Goal: Ask a question: Seek information or help from site administrators or community

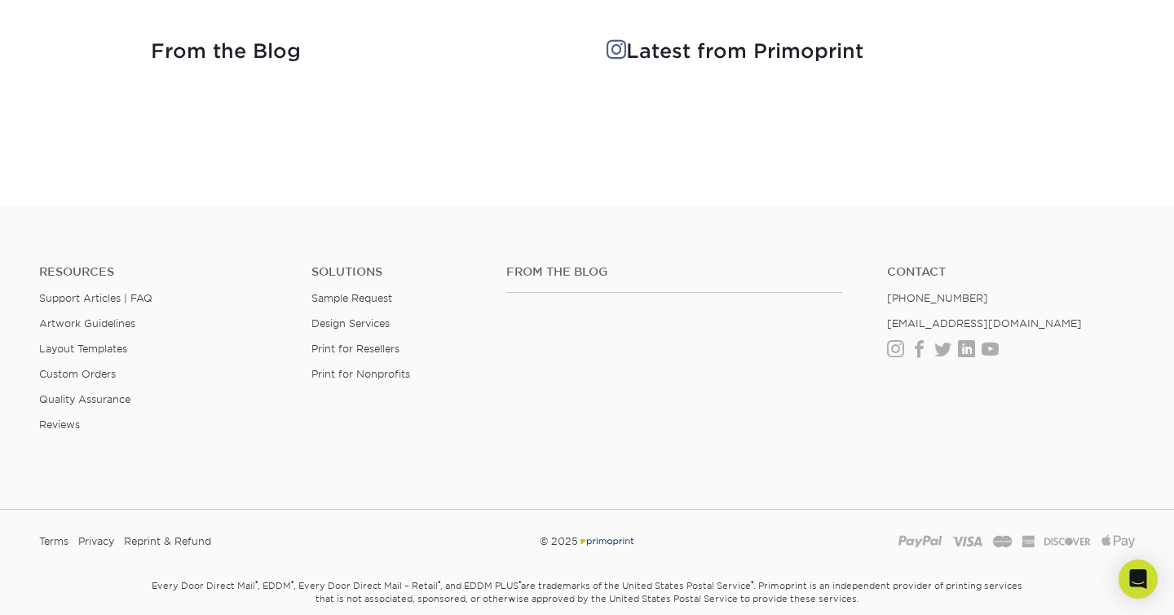
scroll to position [2256, 0]
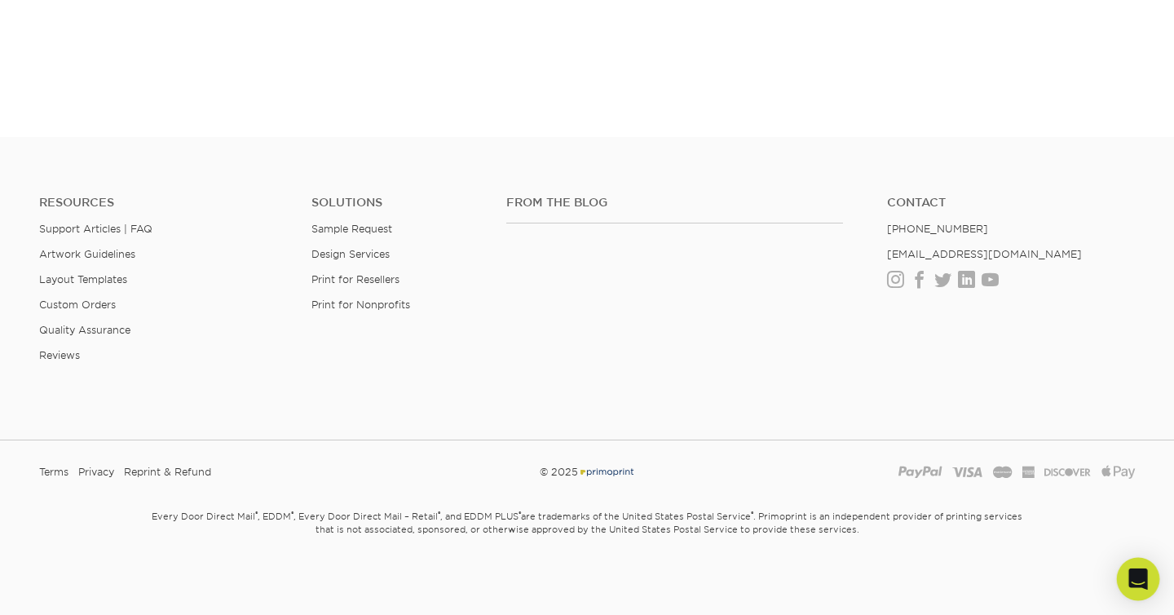
click at [1153, 576] on div "Open Intercom Messenger" at bounding box center [1138, 579] width 43 height 43
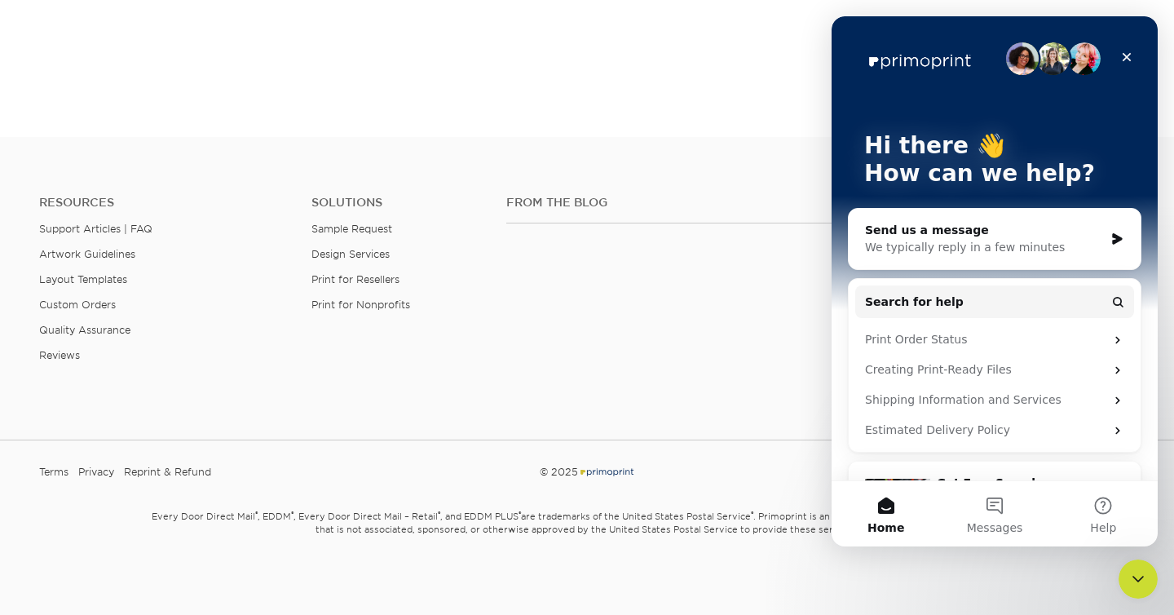
scroll to position [0, 0]
click at [1078, 243] on div "We typically reply in a few minutes" at bounding box center [984, 247] width 239 height 17
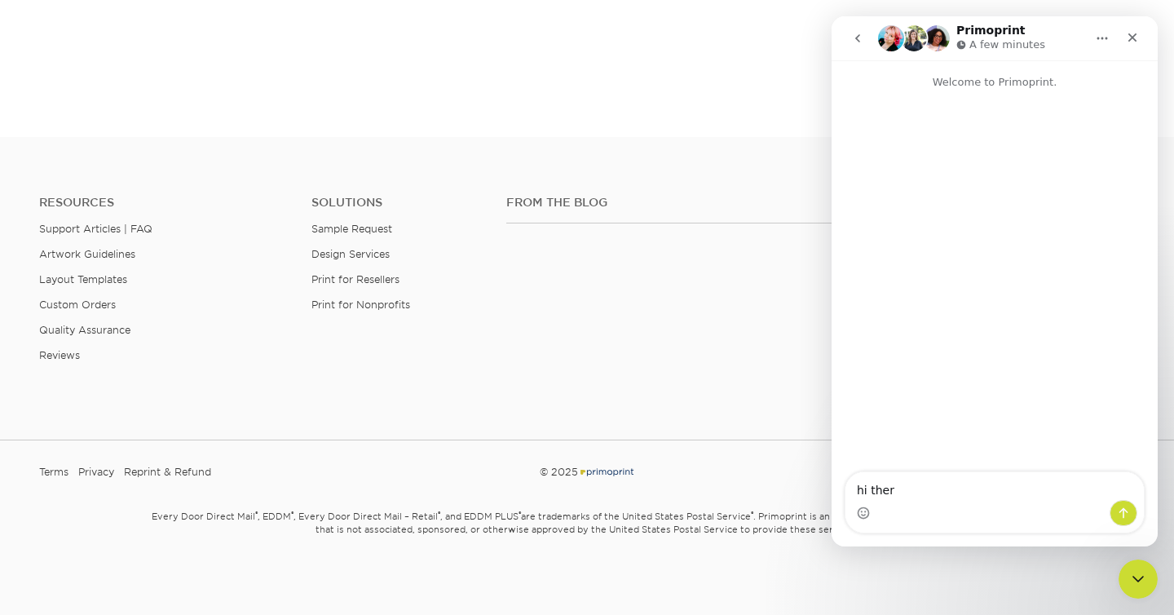
type textarea "hi there"
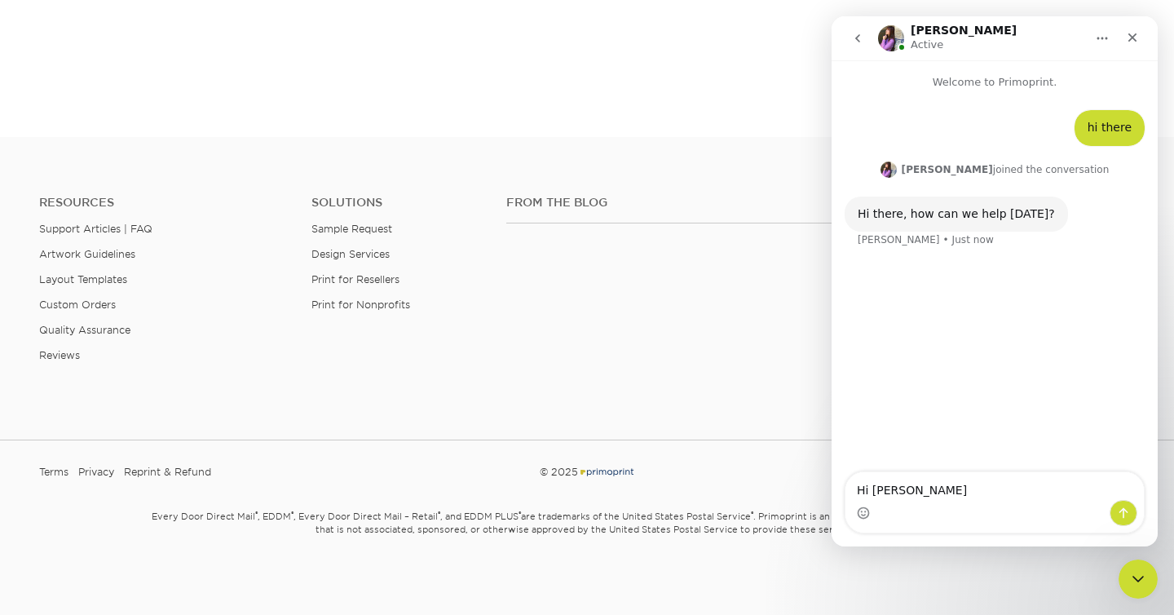
type textarea "Hi [PERSON_NAME]"
type textarea "where are you guys located?"
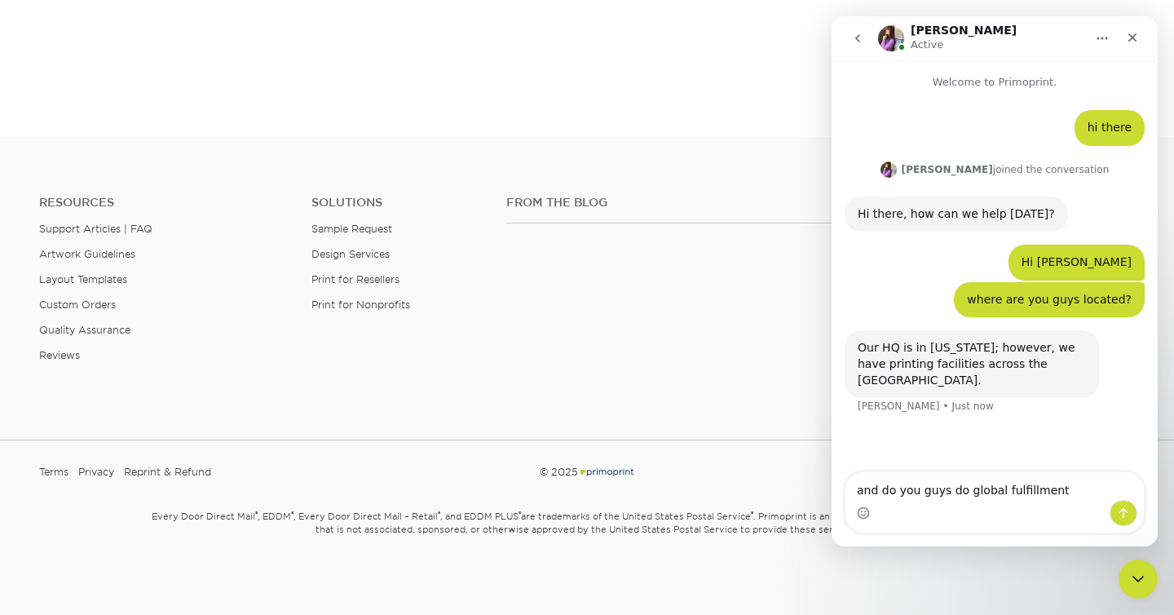
type textarea "and do you guys do global fulfillment?"
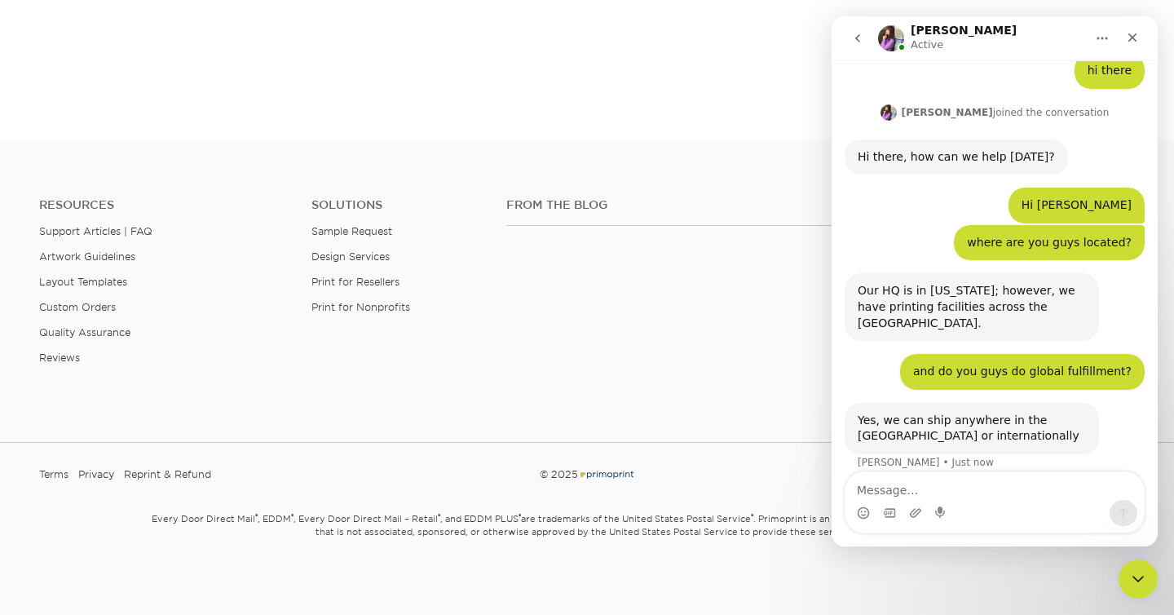
scroll to position [2255, 0]
type textarea "Do you have an API that we can integrate with?"
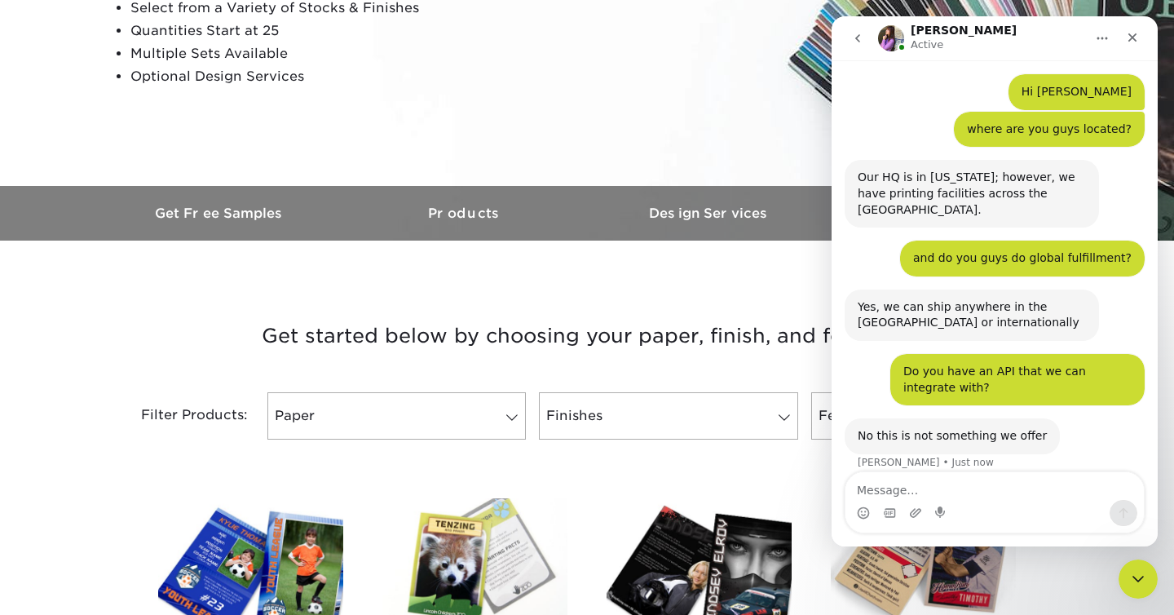
scroll to position [0, 0]
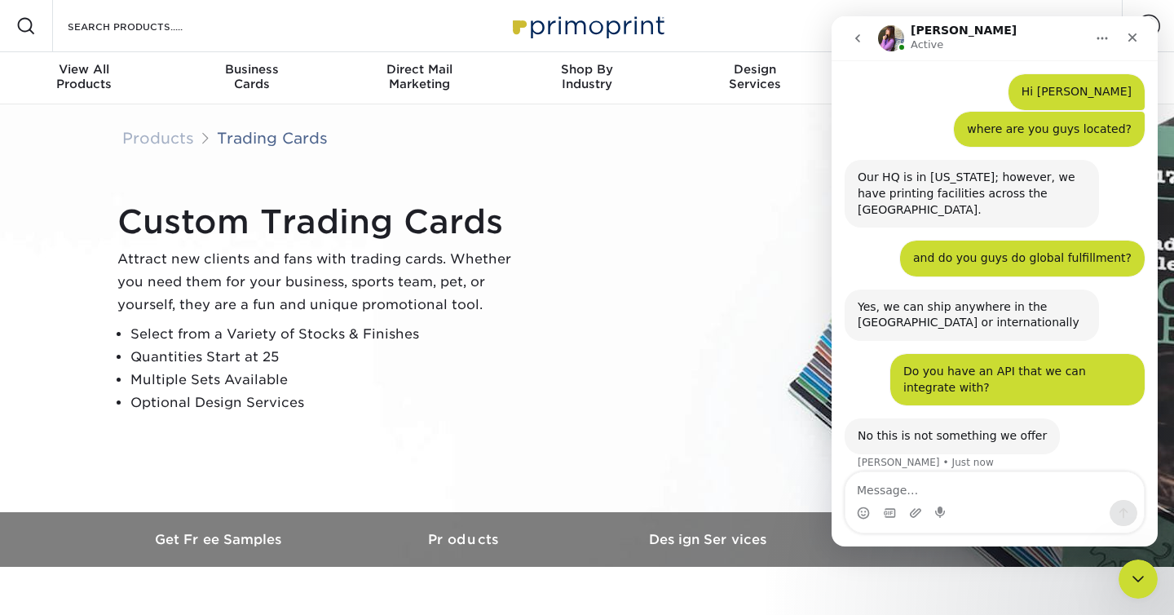
click at [554, 20] on img at bounding box center [586, 25] width 163 height 35
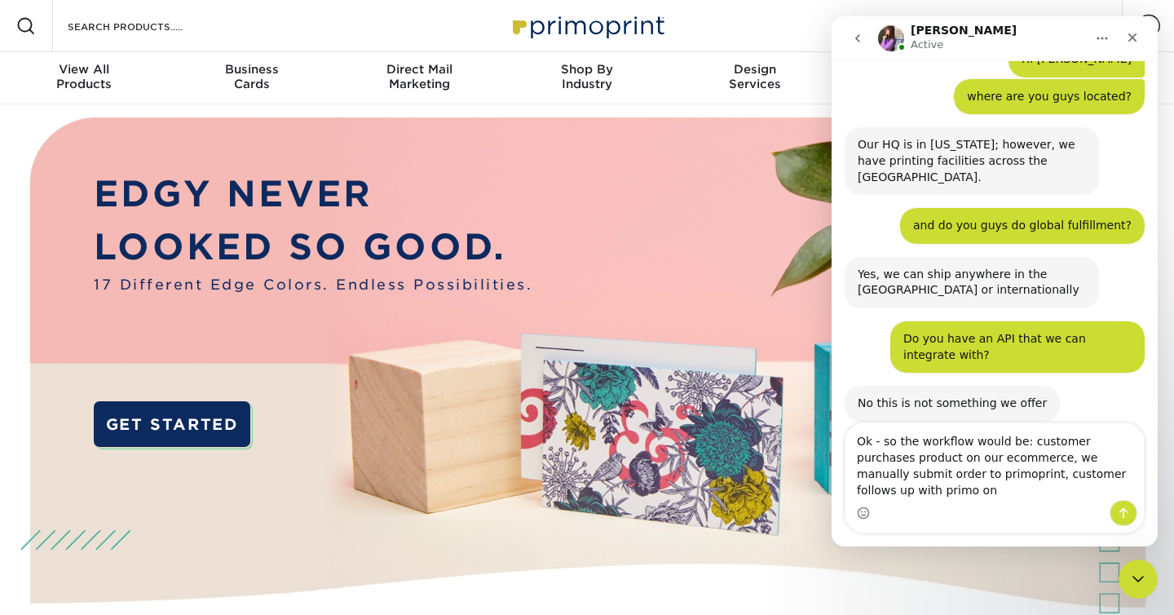
scroll to position [219, 0]
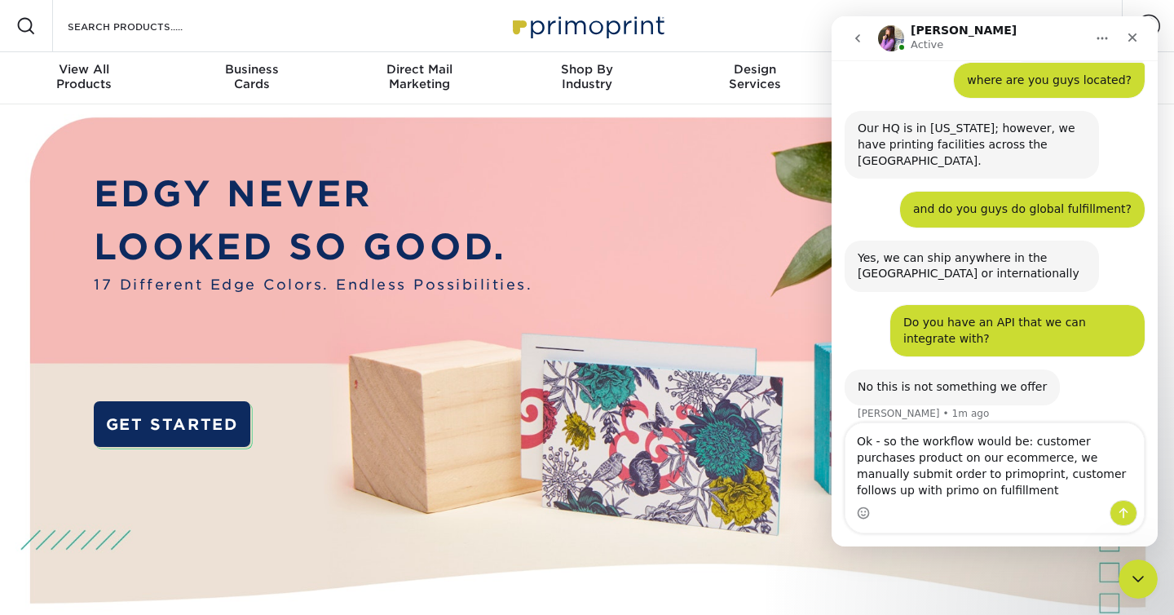
type textarea "Ok - so the workflow would be: customer purchases product on our ecommerce, we …"
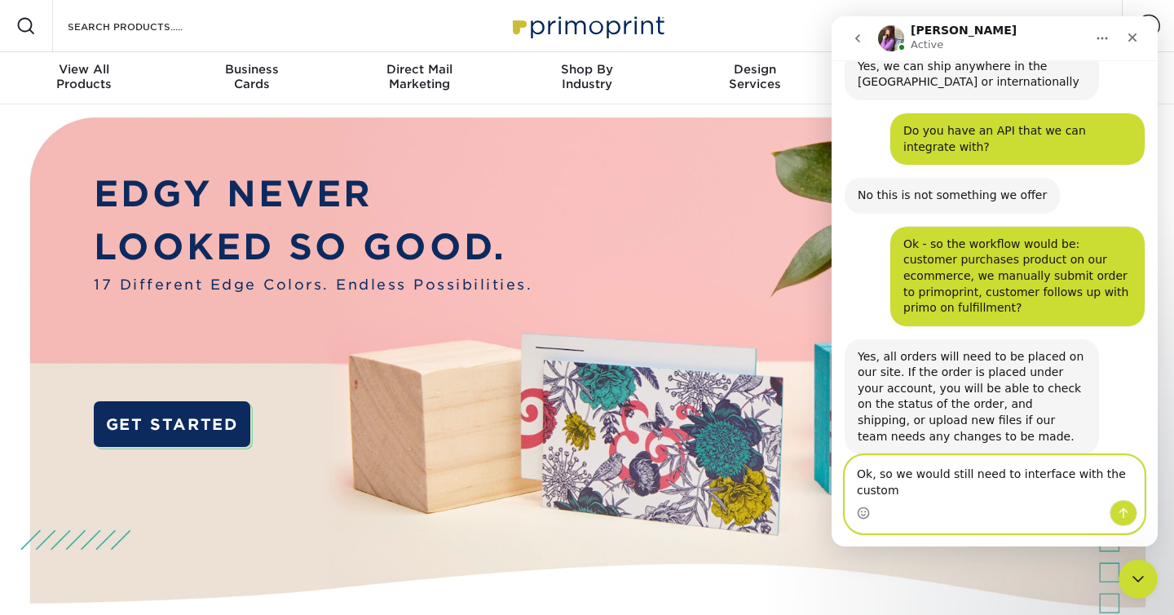
scroll to position [427, 0]
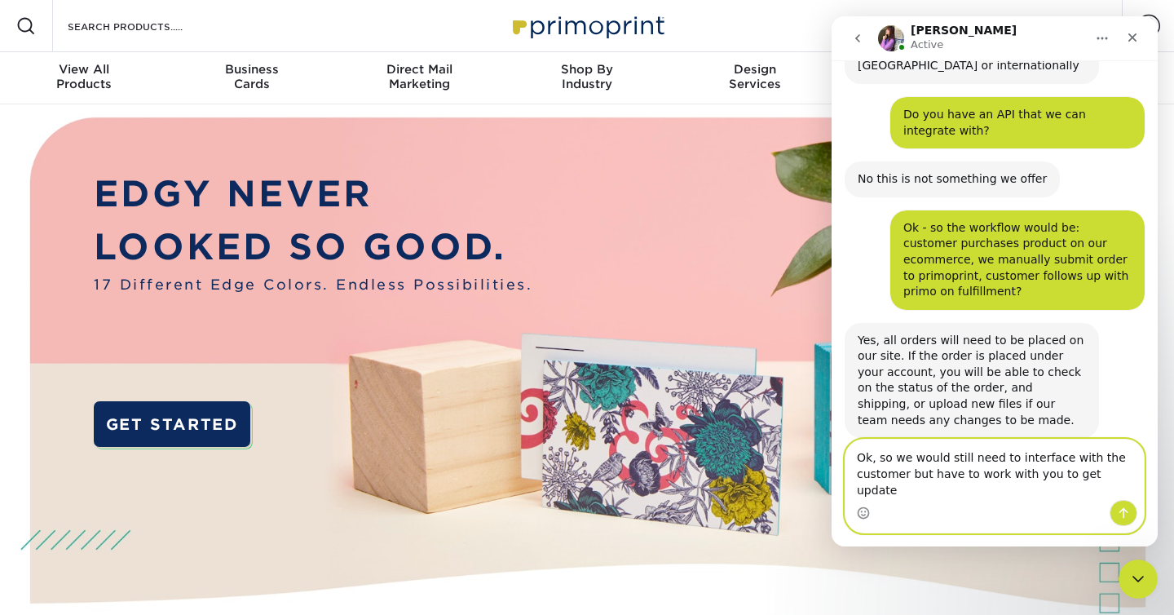
type textarea "Ok, so we would still need to interface with the customer but have to work with…"
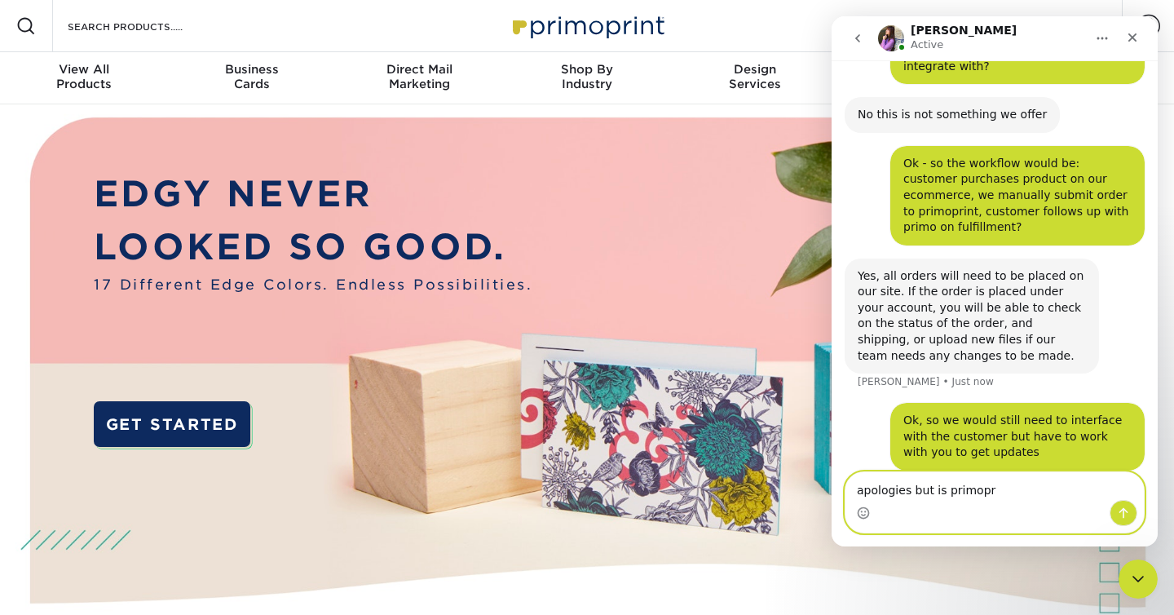
scroll to position [554, 0]
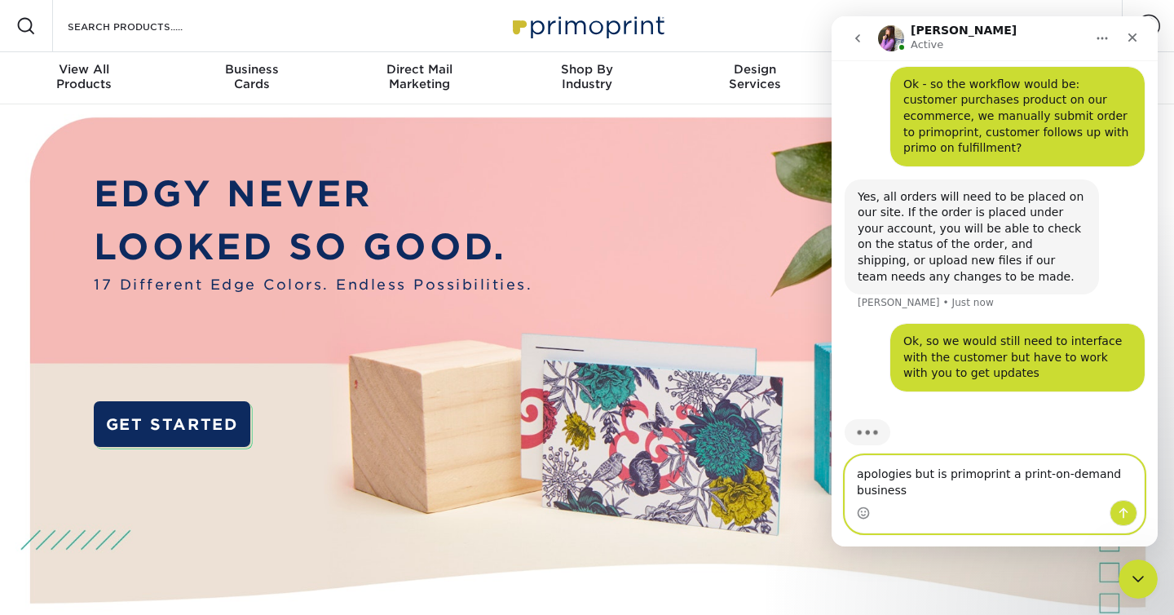
type textarea "apologies but is primoprint a print-on-demand business?"
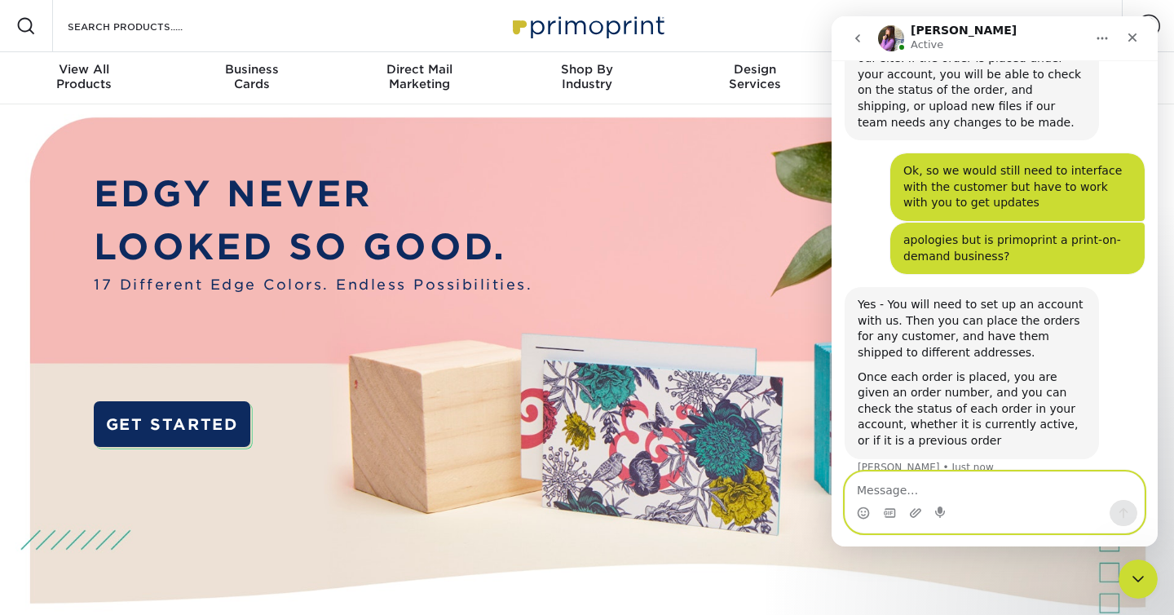
scroll to position [730, 0]
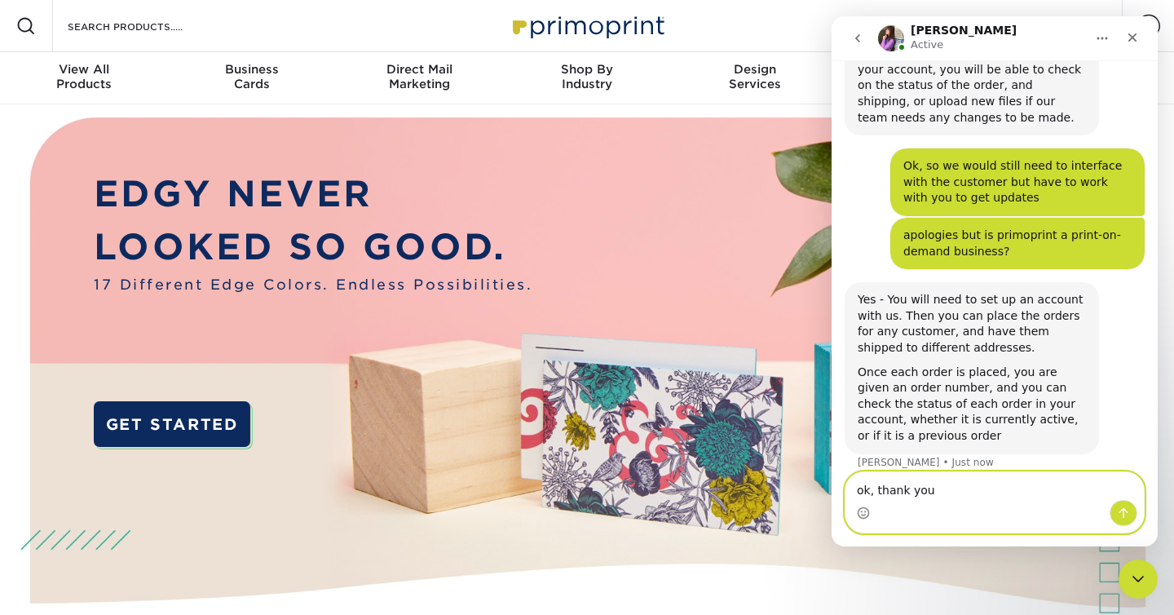
type textarea "ok, thank you!"
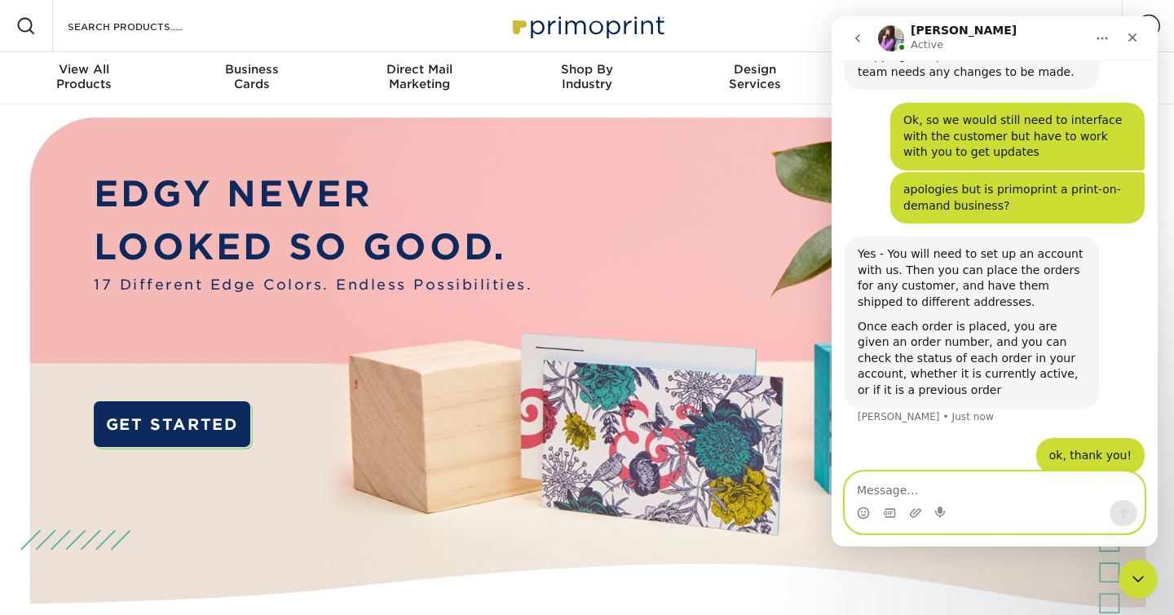
scroll to position [778, 0]
